Goal: Check status

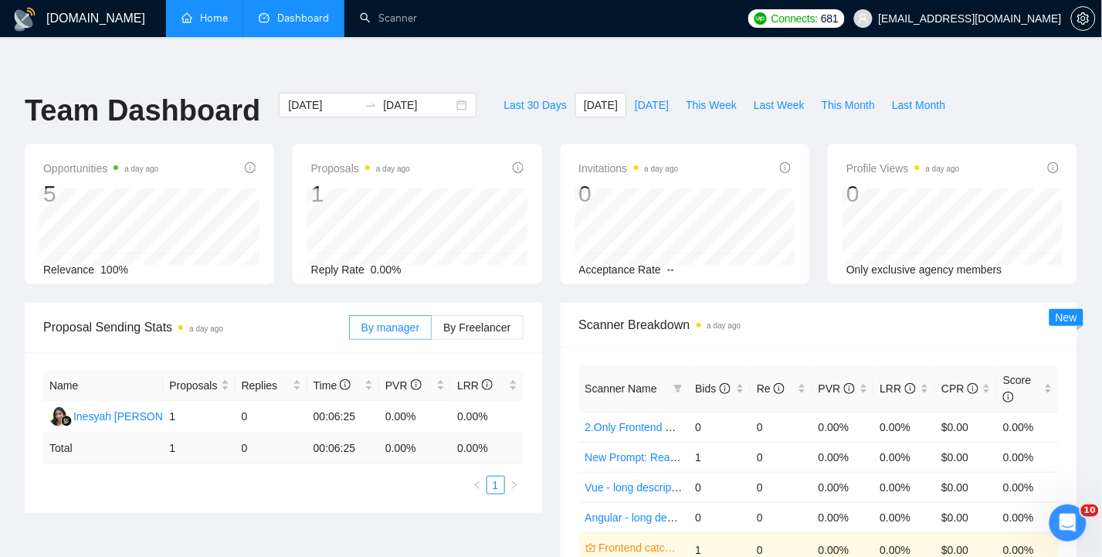
click at [205, 19] on link "Home" at bounding box center [204, 18] width 46 height 13
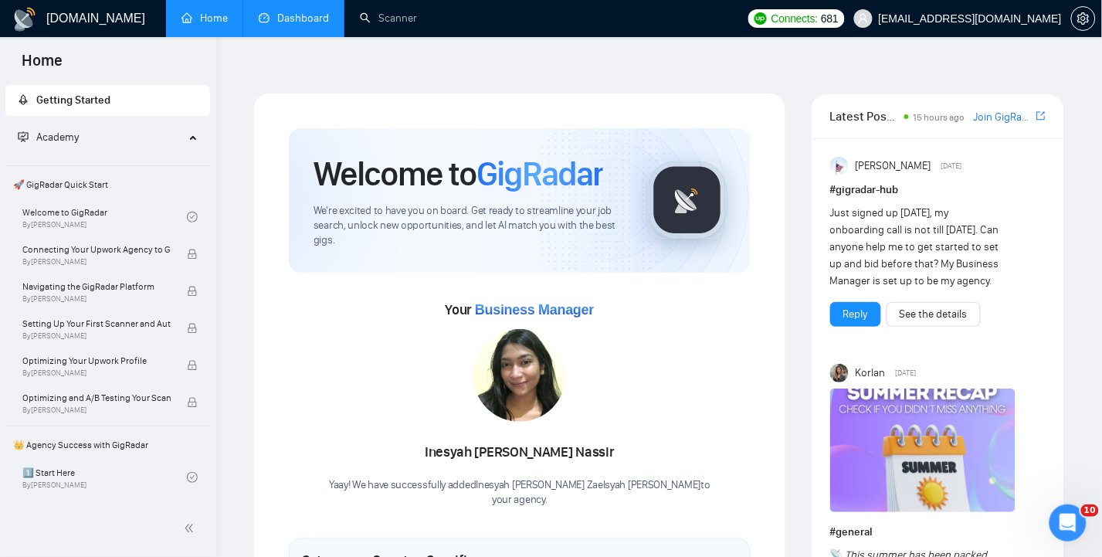
click at [297, 19] on link "Dashboard" at bounding box center [294, 18] width 70 height 13
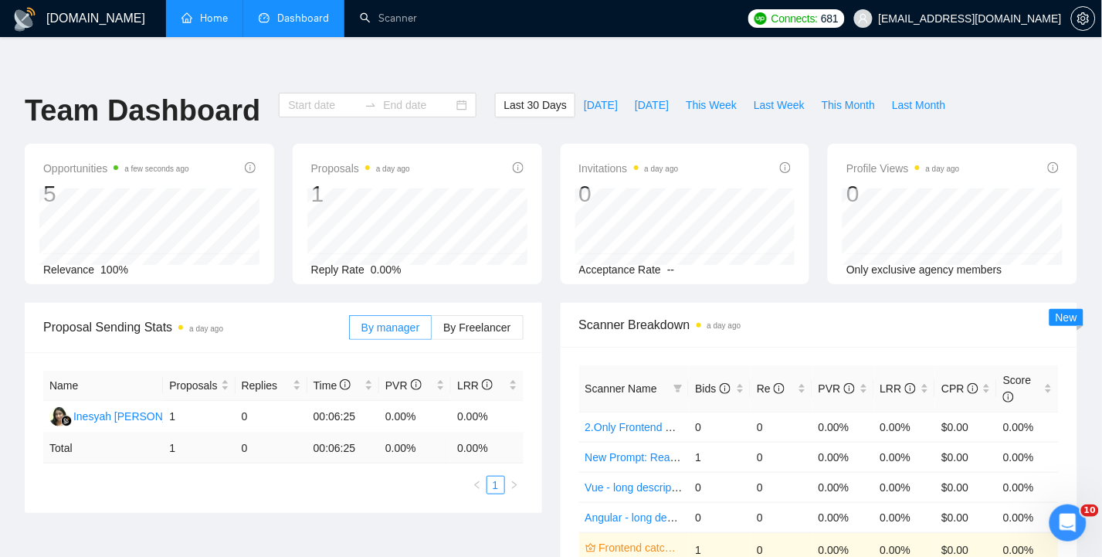
type input "[DATE]"
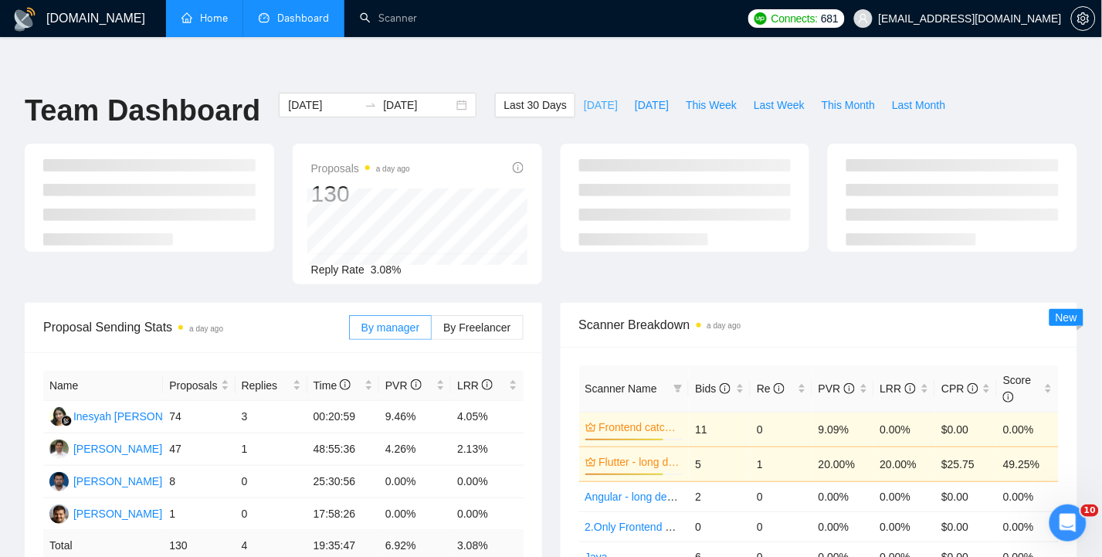
click at [591, 97] on span "[DATE]" at bounding box center [601, 105] width 34 height 17
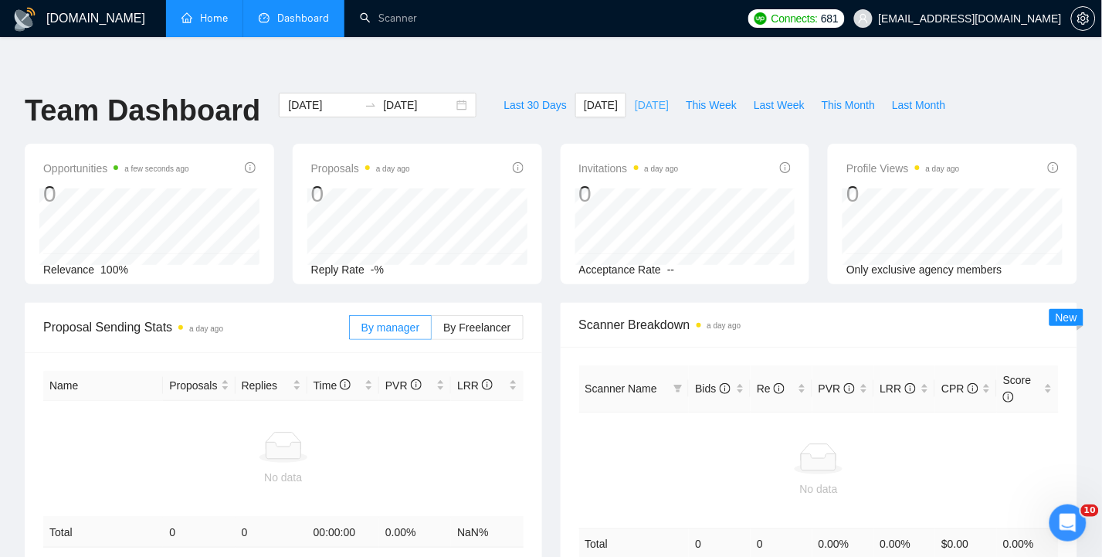
click at [654, 97] on span "[DATE]" at bounding box center [652, 105] width 34 height 17
type input "[DATE]"
